Goal: Task Accomplishment & Management: Use online tool/utility

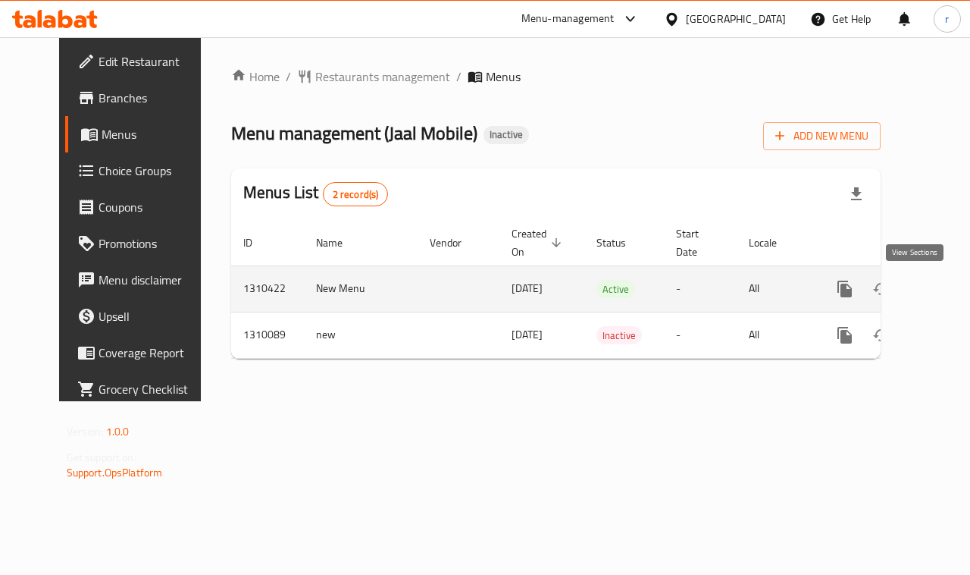
click at [948, 283] on icon "enhanced table" at bounding box center [955, 289] width 14 height 14
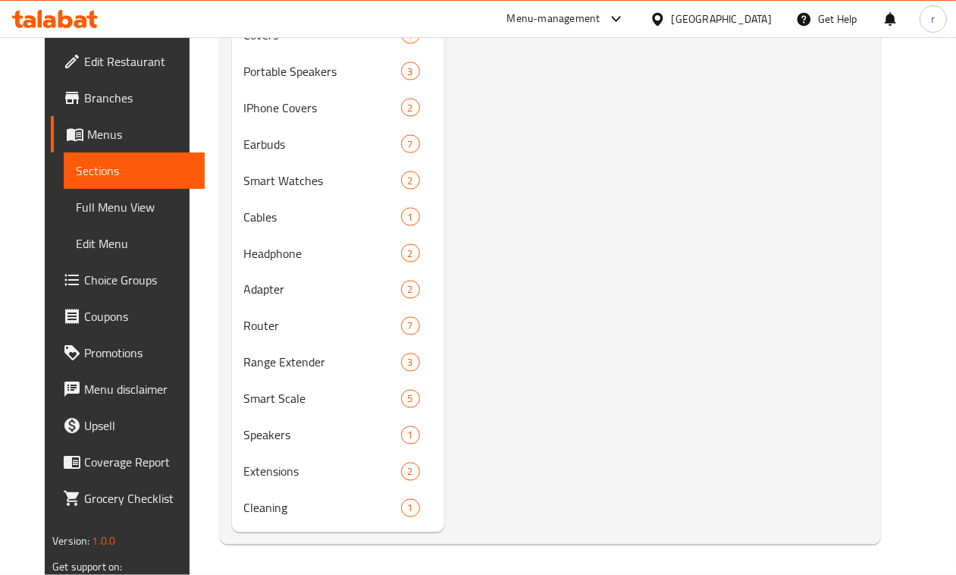
scroll to position [1647, 0]
click at [87, 136] on span "Menus" at bounding box center [139, 134] width 105 height 18
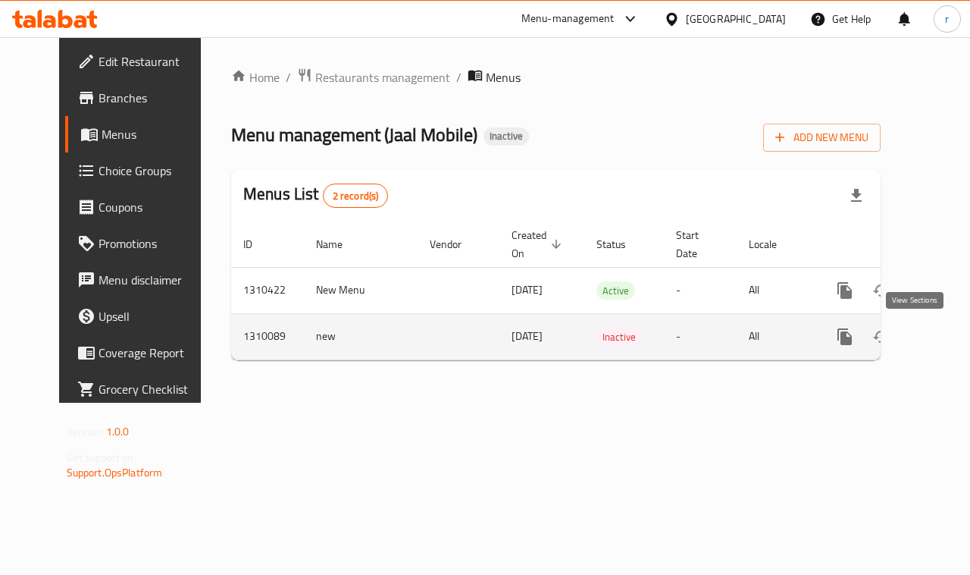
click at [945, 343] on icon "enhanced table" at bounding box center [954, 336] width 18 height 18
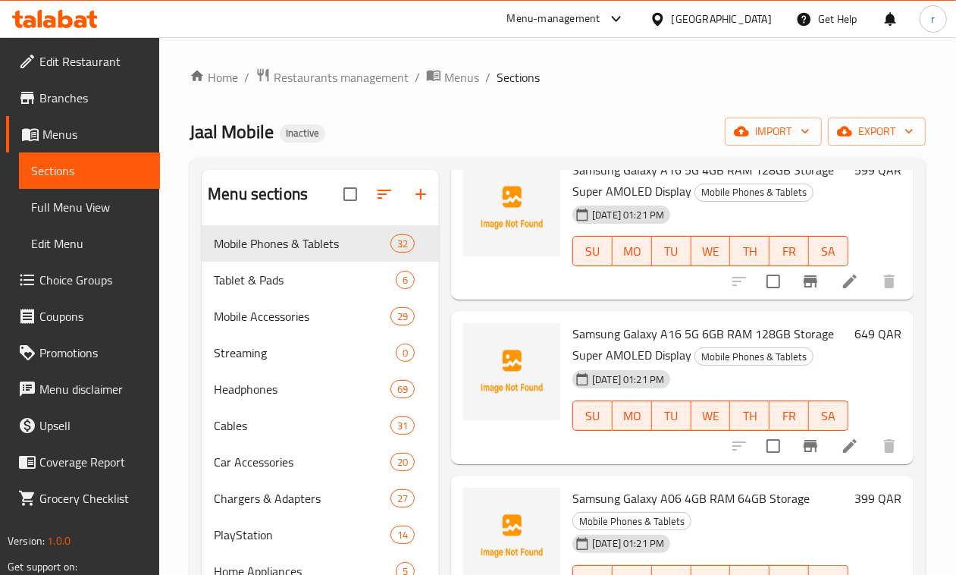
scroll to position [630, 0]
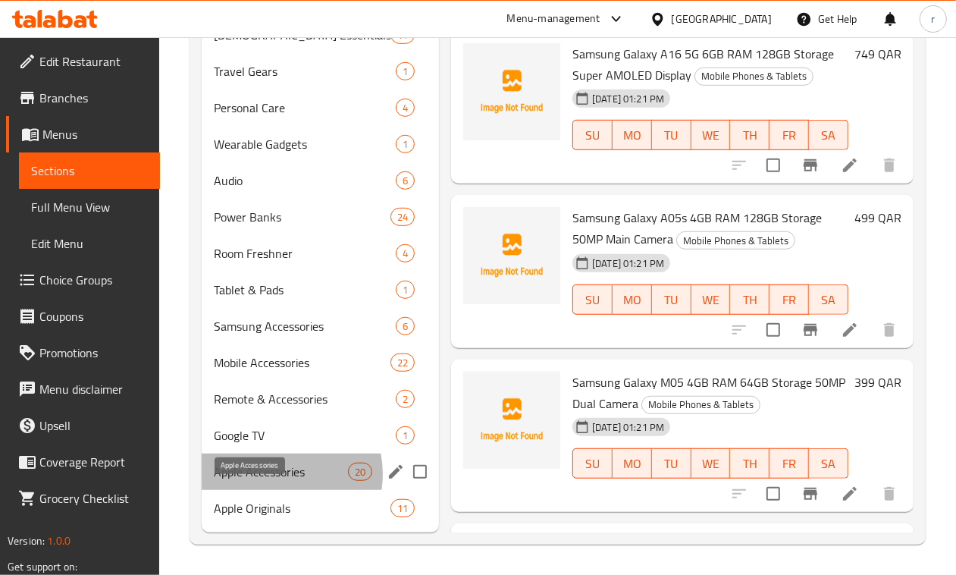
click at [277, 475] on span "Apple Accessories" at bounding box center [281, 471] width 134 height 18
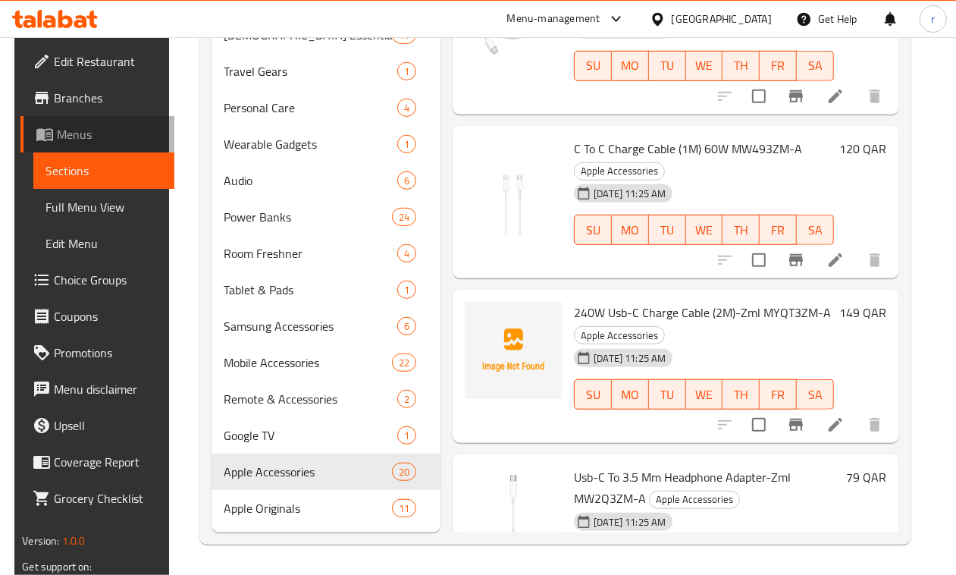
click at [58, 140] on span "Menus" at bounding box center [109, 134] width 105 height 18
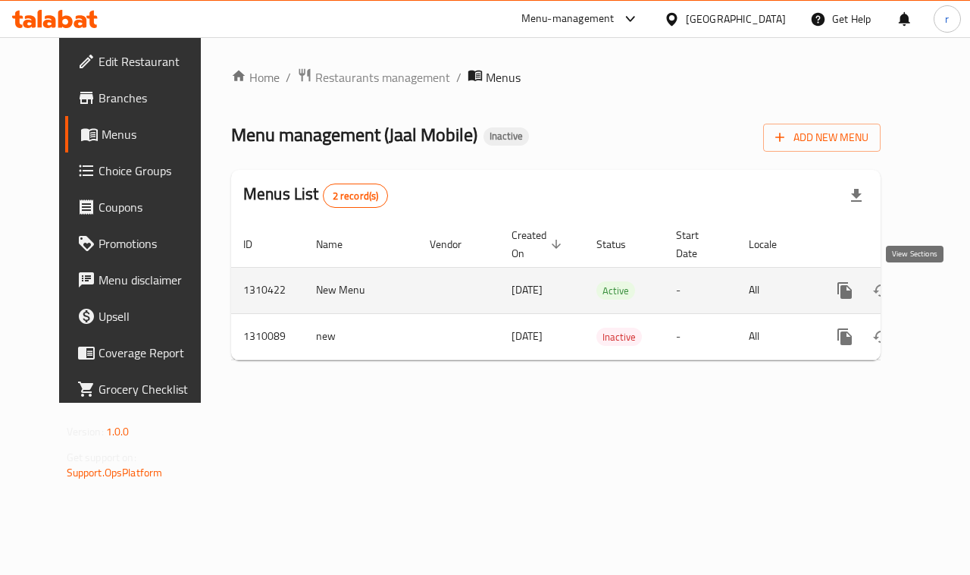
click at [945, 293] on icon "enhanced table" at bounding box center [954, 290] width 18 height 18
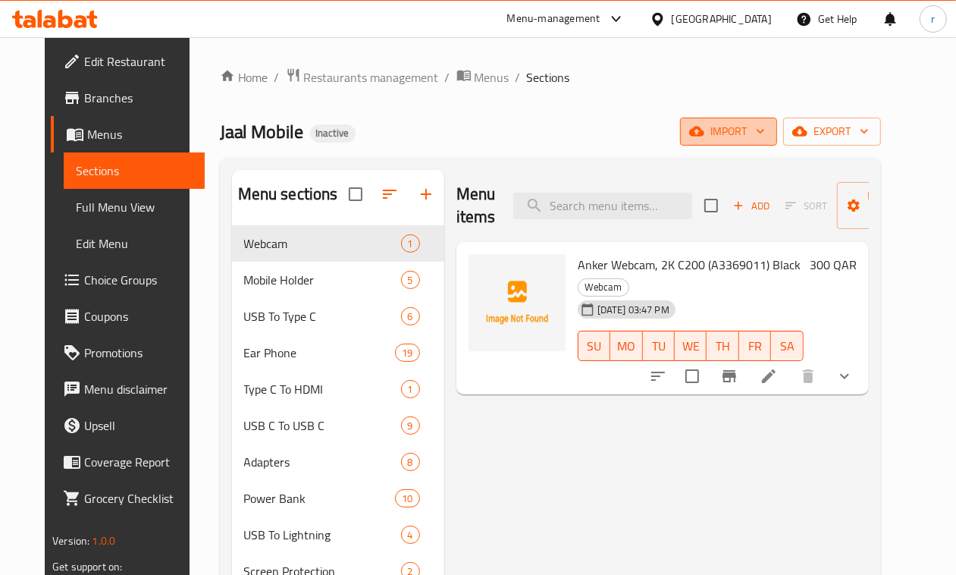
click at [765, 133] on span "import" at bounding box center [728, 131] width 73 height 19
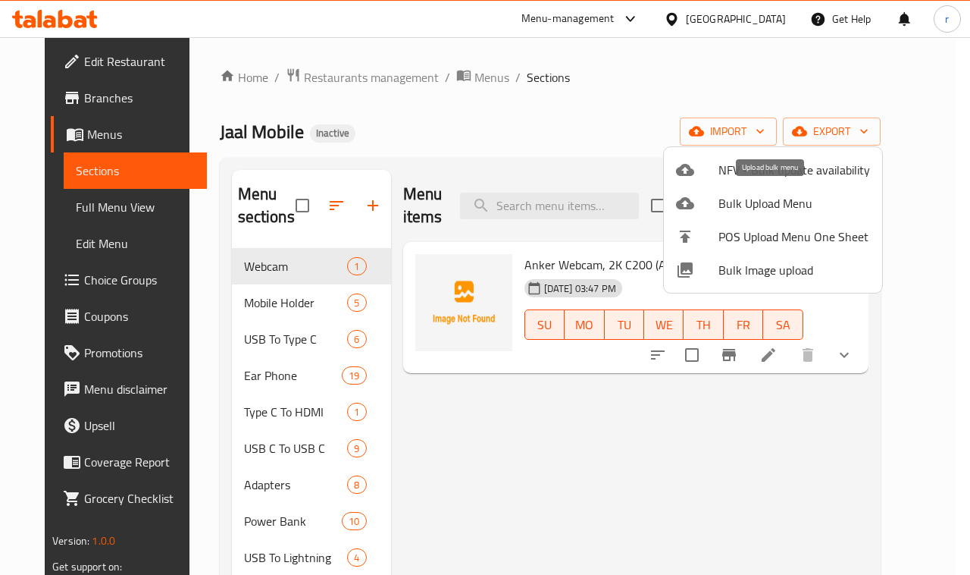
click at [760, 207] on span "Bulk Upload Menu" at bounding box center [795, 203] width 152 height 18
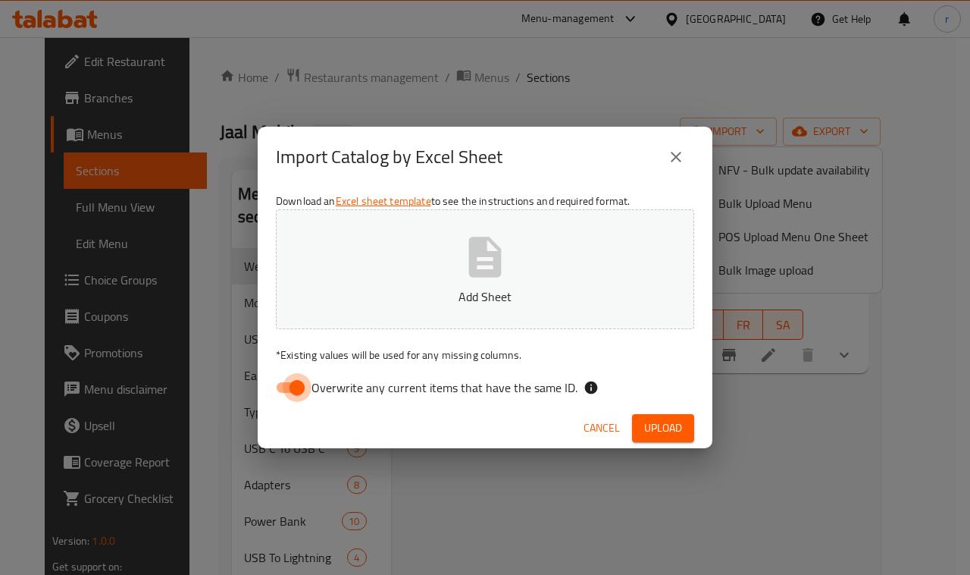
click at [288, 387] on input "Overwrite any current items that have the same ID." at bounding box center [297, 387] width 86 height 29
click at [907, 421] on div "Import Catalog by Excel Sheet Download an Excel sheet template to see the instr…" at bounding box center [485, 287] width 970 height 575
click at [294, 381] on input "Overwrite any current items that have the same ID." at bounding box center [282, 387] width 86 height 29
click at [297, 385] on input "Overwrite any current items that have the same ID." at bounding box center [297, 387] width 86 height 29
checkbox input "false"
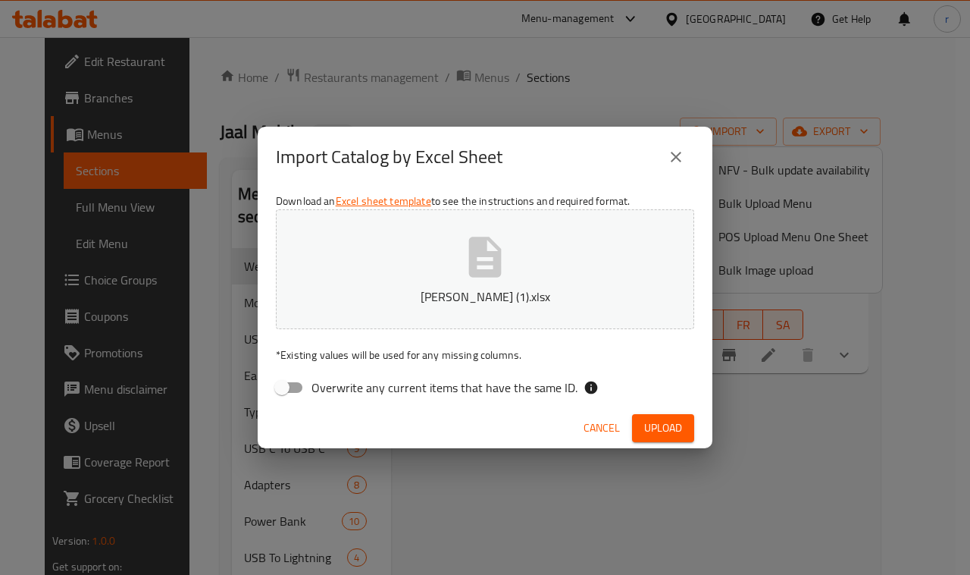
click at [669, 434] on span "Upload" at bounding box center [663, 427] width 38 height 19
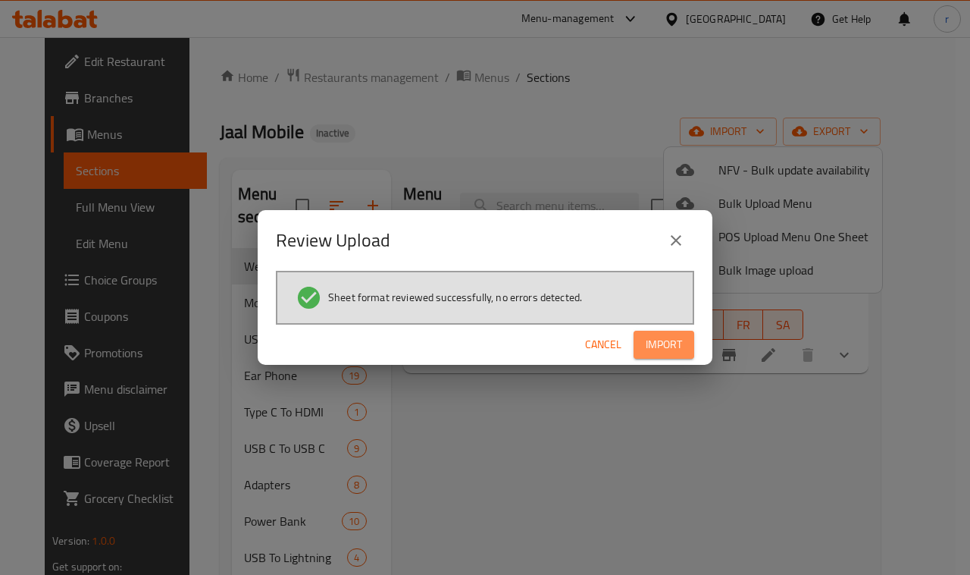
click at [644, 334] on button "Import" at bounding box center [664, 345] width 61 height 28
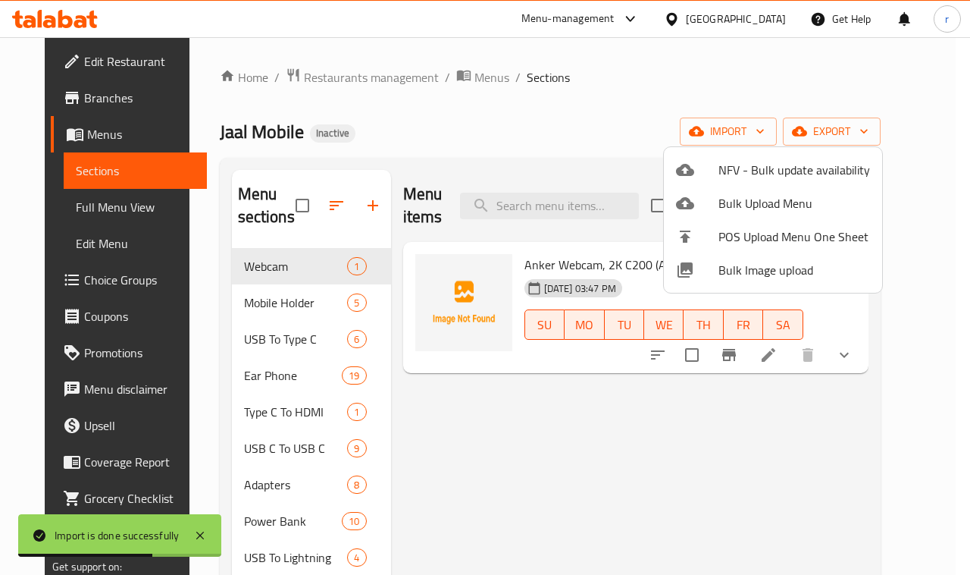
click at [561, 509] on div at bounding box center [485, 287] width 970 height 575
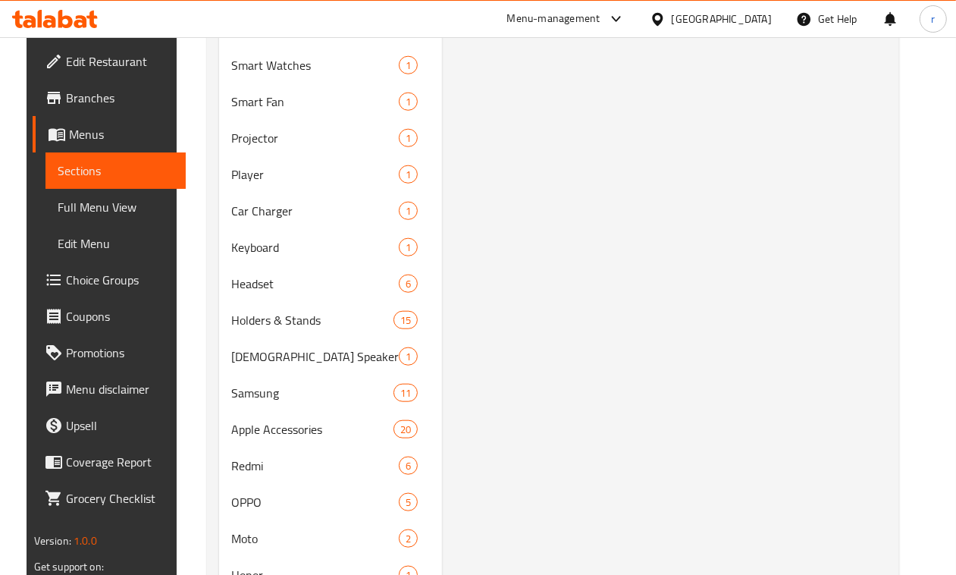
scroll to position [1042, 0]
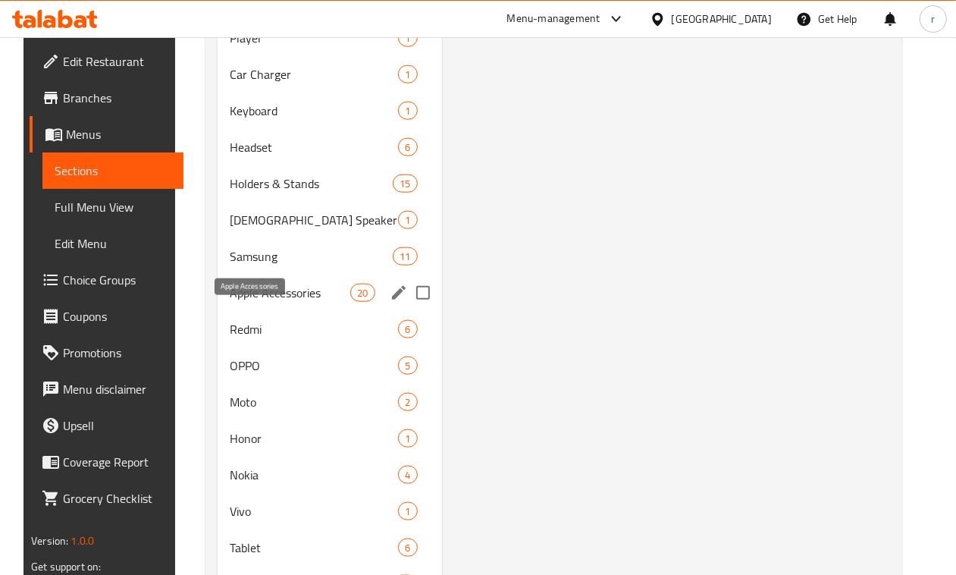
click at [260, 302] on span "Apple Accessories" at bounding box center [290, 293] width 121 height 18
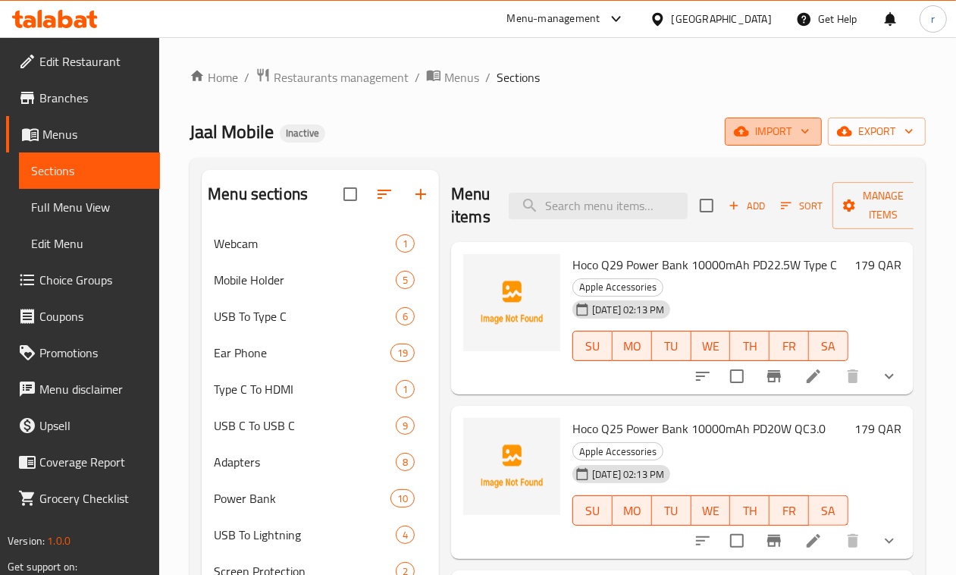
click at [792, 133] on span "import" at bounding box center [773, 131] width 73 height 19
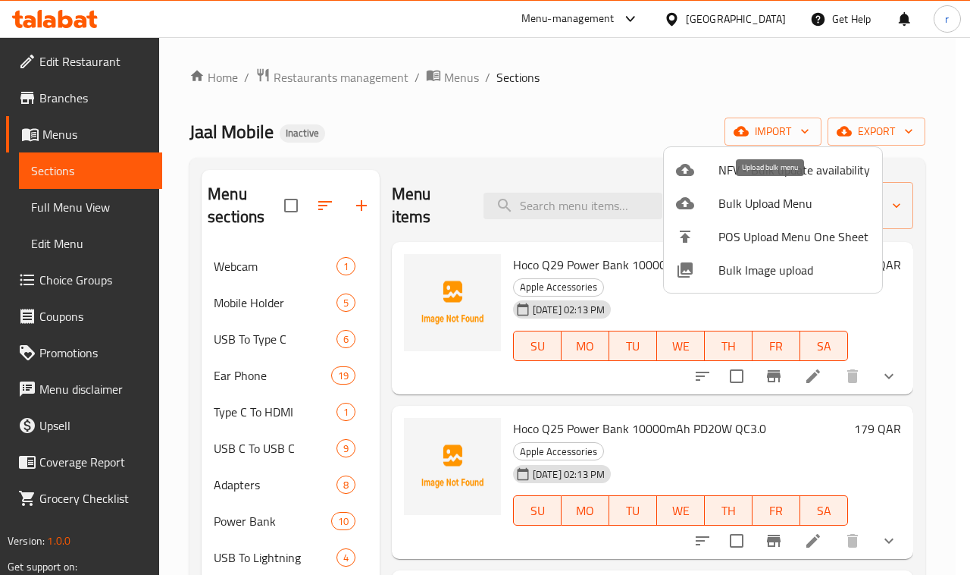
click at [730, 199] on span "Bulk Upload Menu" at bounding box center [795, 203] width 152 height 18
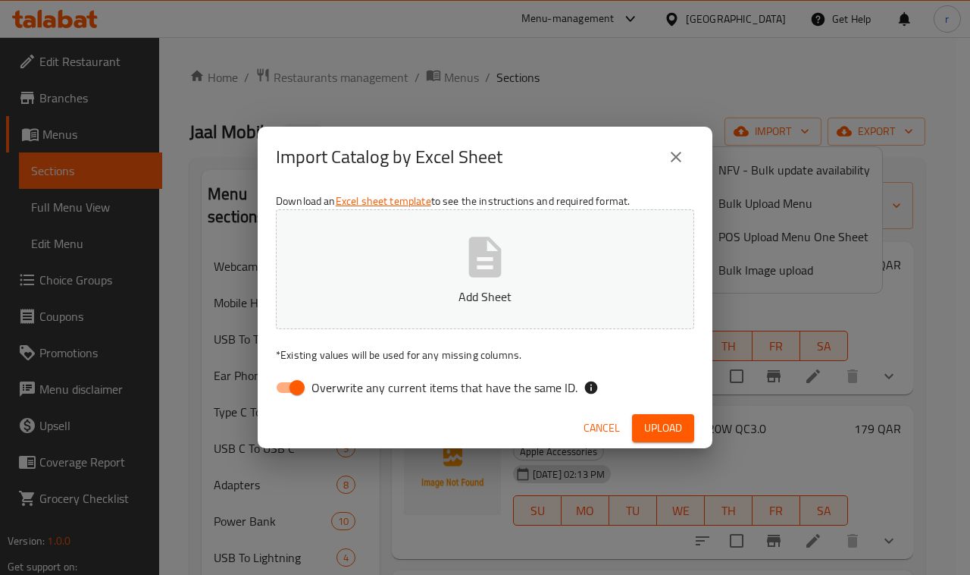
click at [280, 387] on input "Overwrite any current items that have the same ID." at bounding box center [297, 387] width 86 height 29
checkbox input "false"
click at [931, 149] on div "Import Catalog by Excel Sheet Download an Excel sheet template to see the instr…" at bounding box center [485, 287] width 970 height 575
click at [654, 426] on span "Upload" at bounding box center [663, 427] width 38 height 19
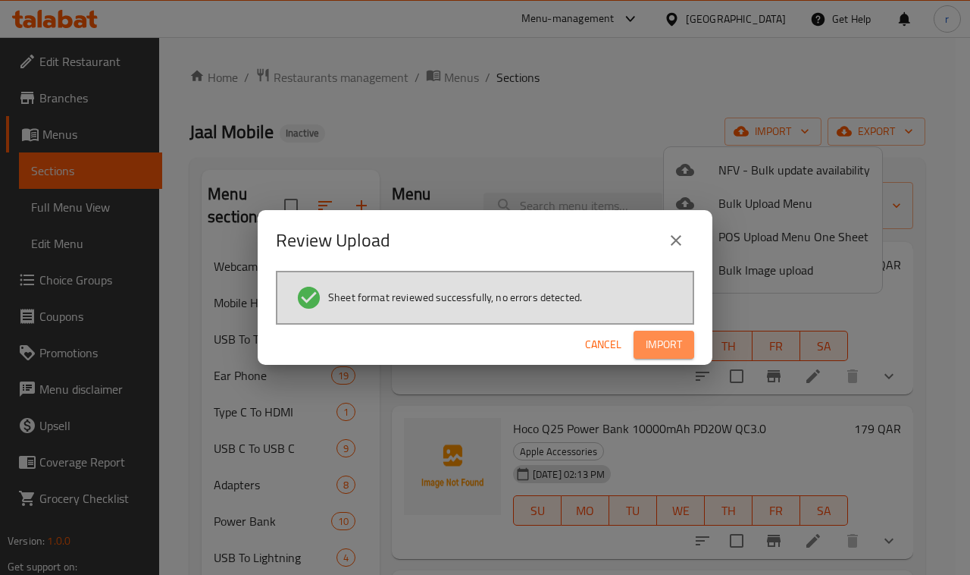
click at [663, 347] on span "Import" at bounding box center [664, 344] width 36 height 19
